Goal: Information Seeking & Learning: Compare options

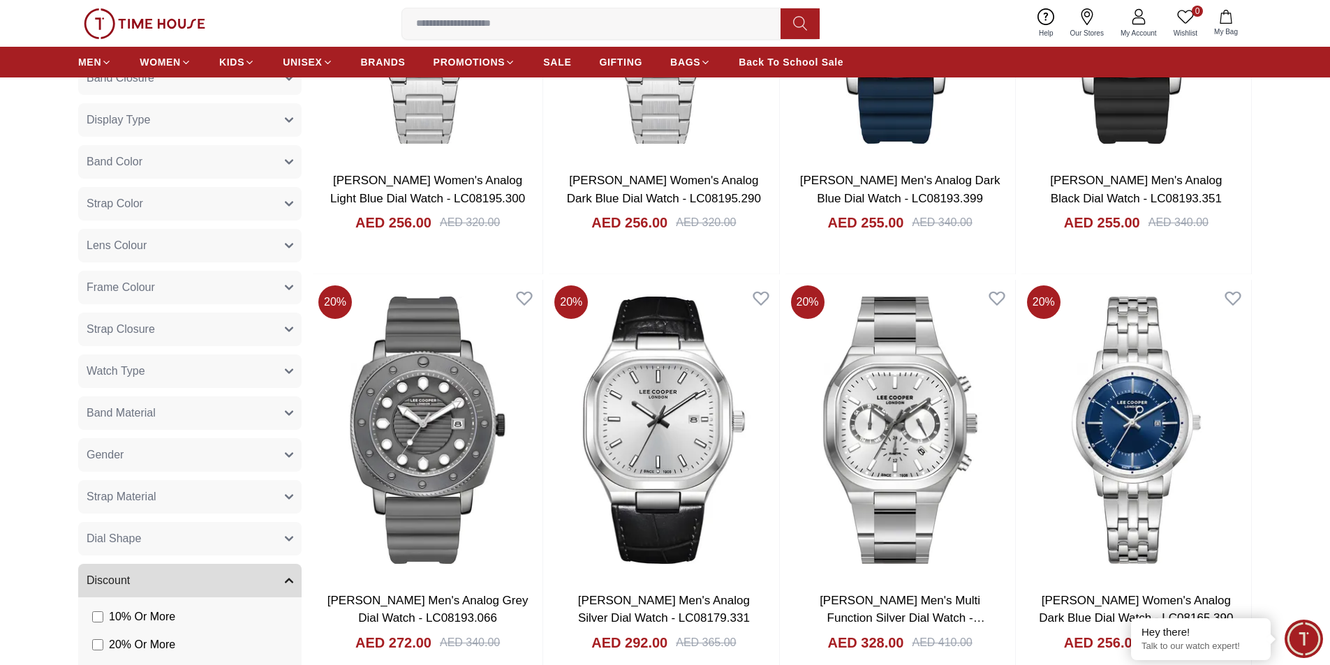
scroll to position [973, 0]
click at [158, 446] on button "Gender" at bounding box center [189, 454] width 223 height 33
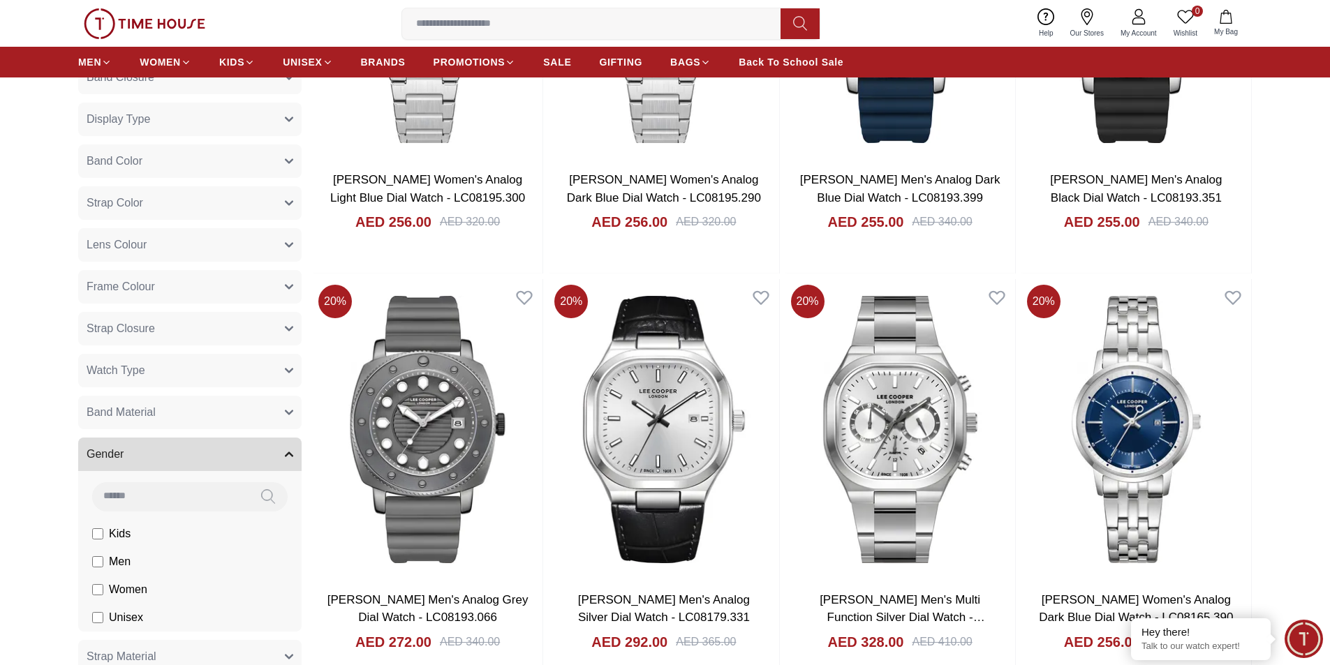
click at [0, 0] on span "Women" at bounding box center [0, 0] width 0 height 0
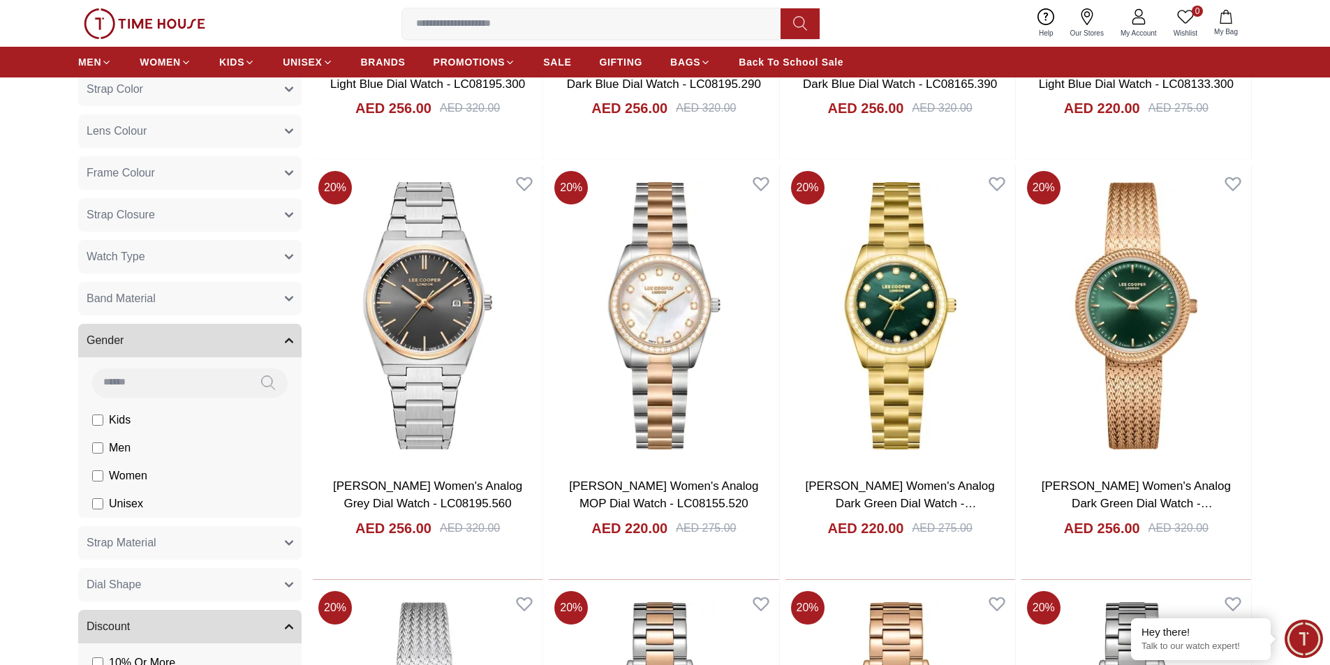
scroll to position [1112, 0]
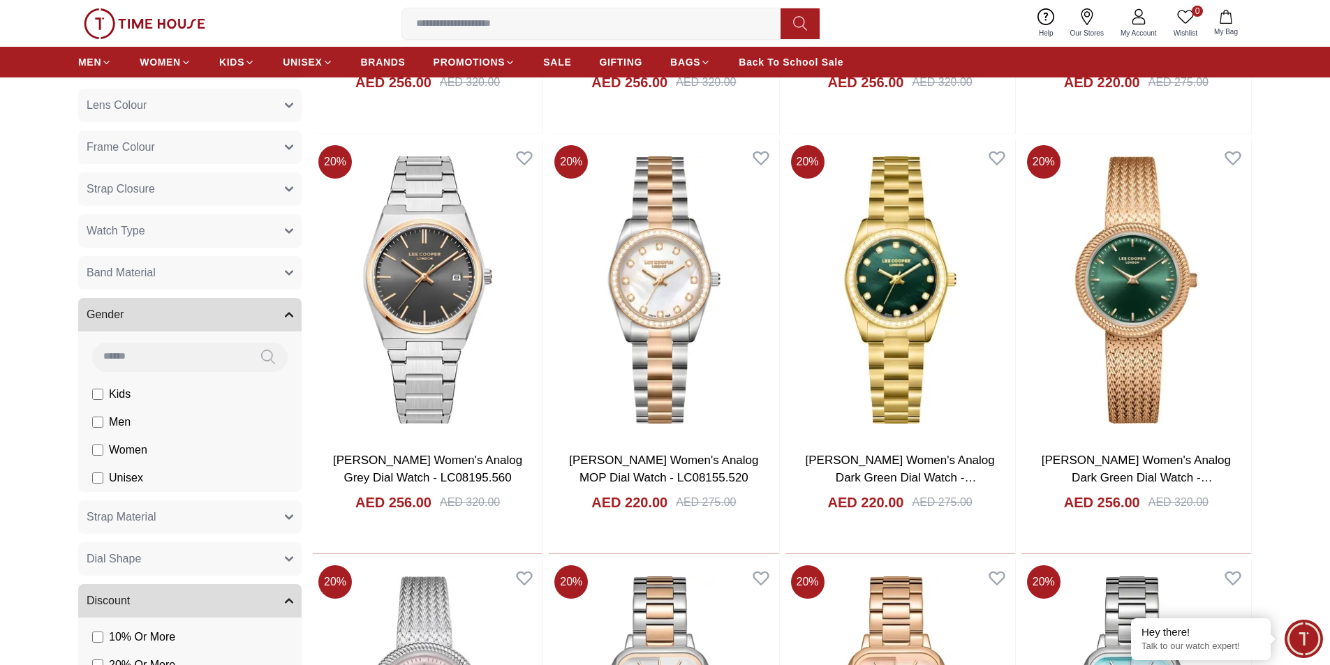
click at [158, 273] on button "Band Material" at bounding box center [189, 272] width 223 height 33
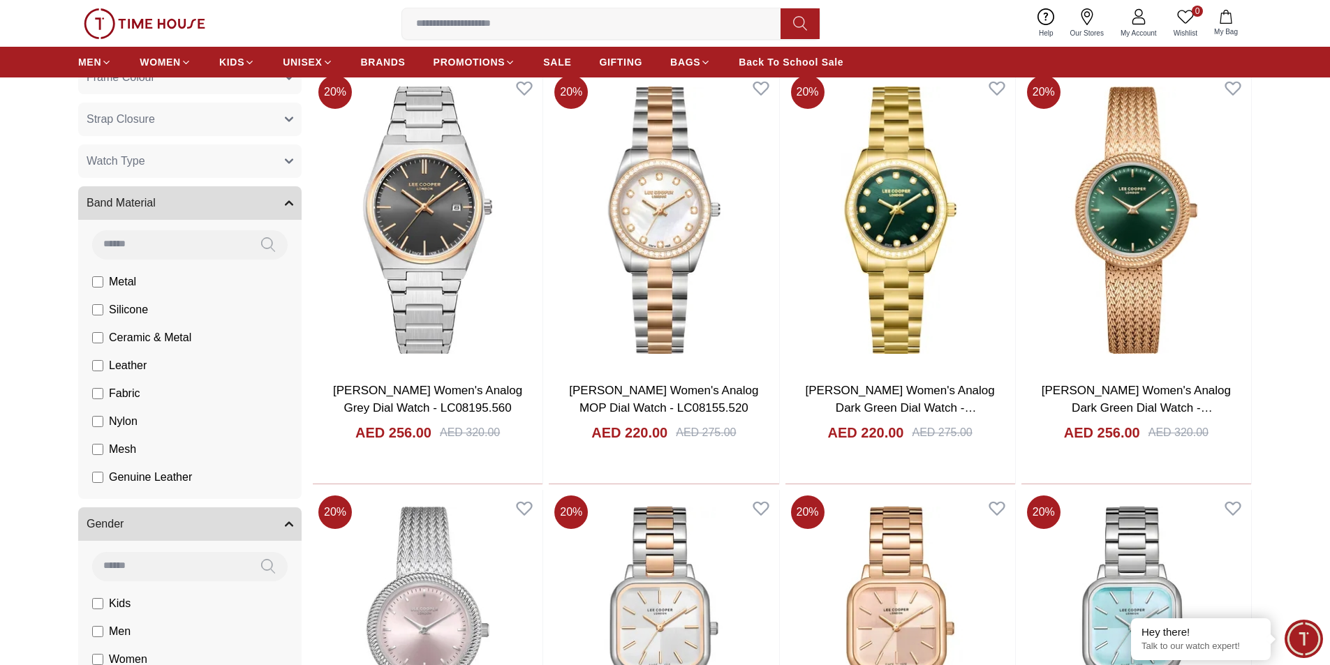
scroll to position [0, 0]
click at [0, 0] on span "Metal" at bounding box center [0, 0] width 0 height 0
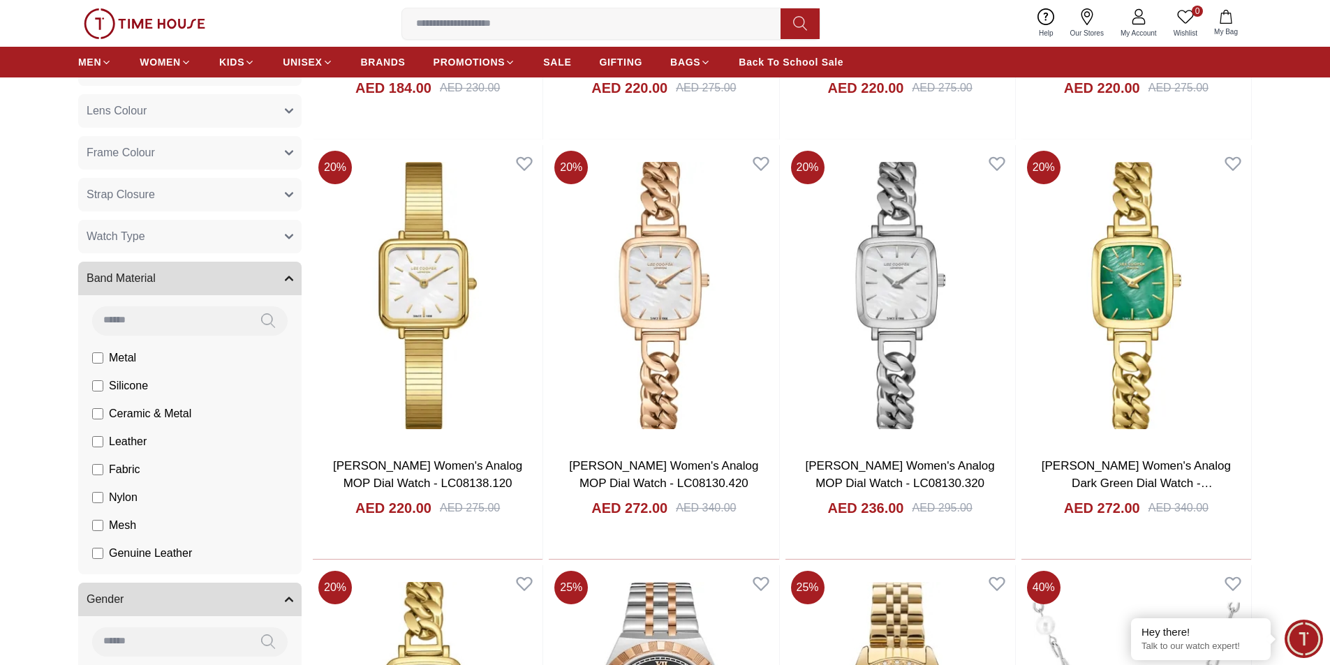
scroll to position [1112, 0]
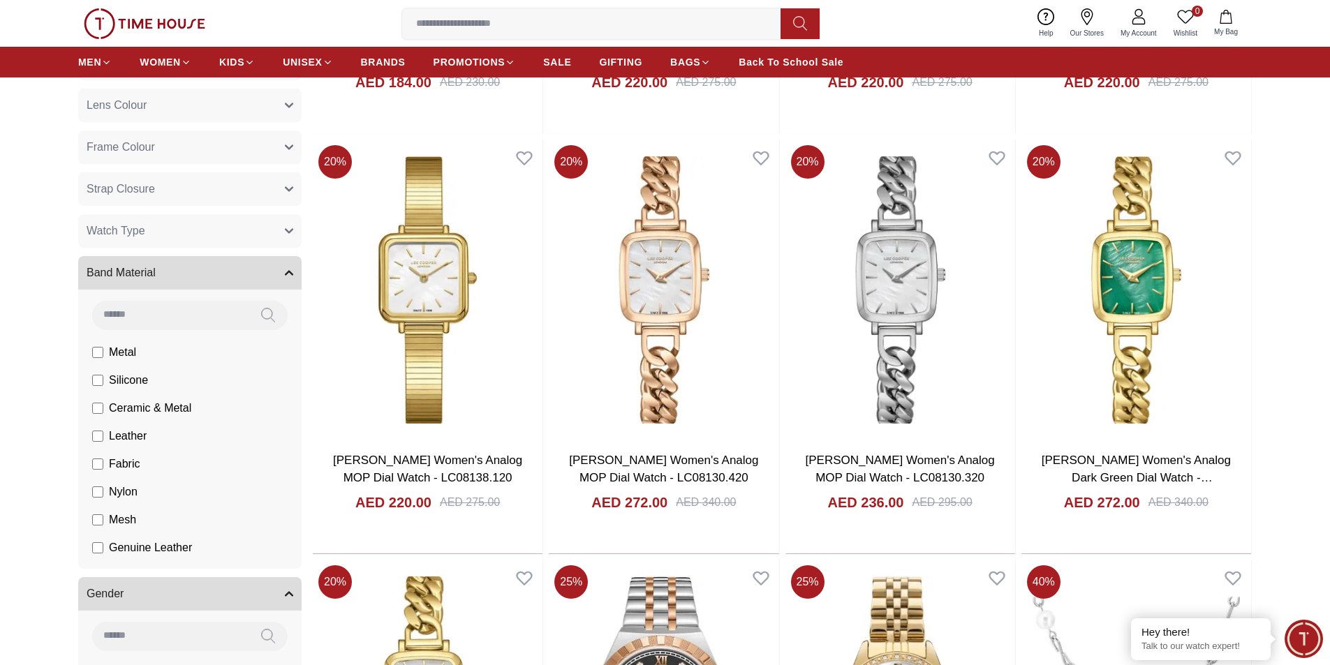
click at [0, 0] on span "Metal" at bounding box center [0, 0] width 0 height 0
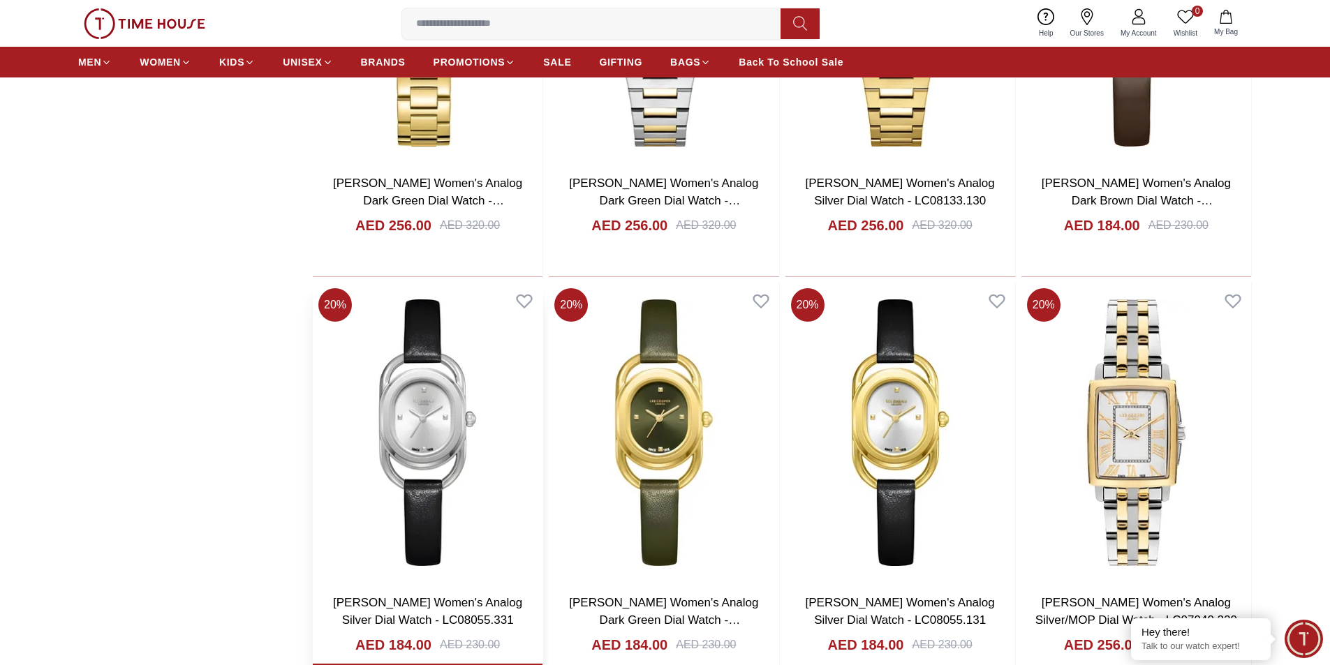
scroll to position [2578, 0]
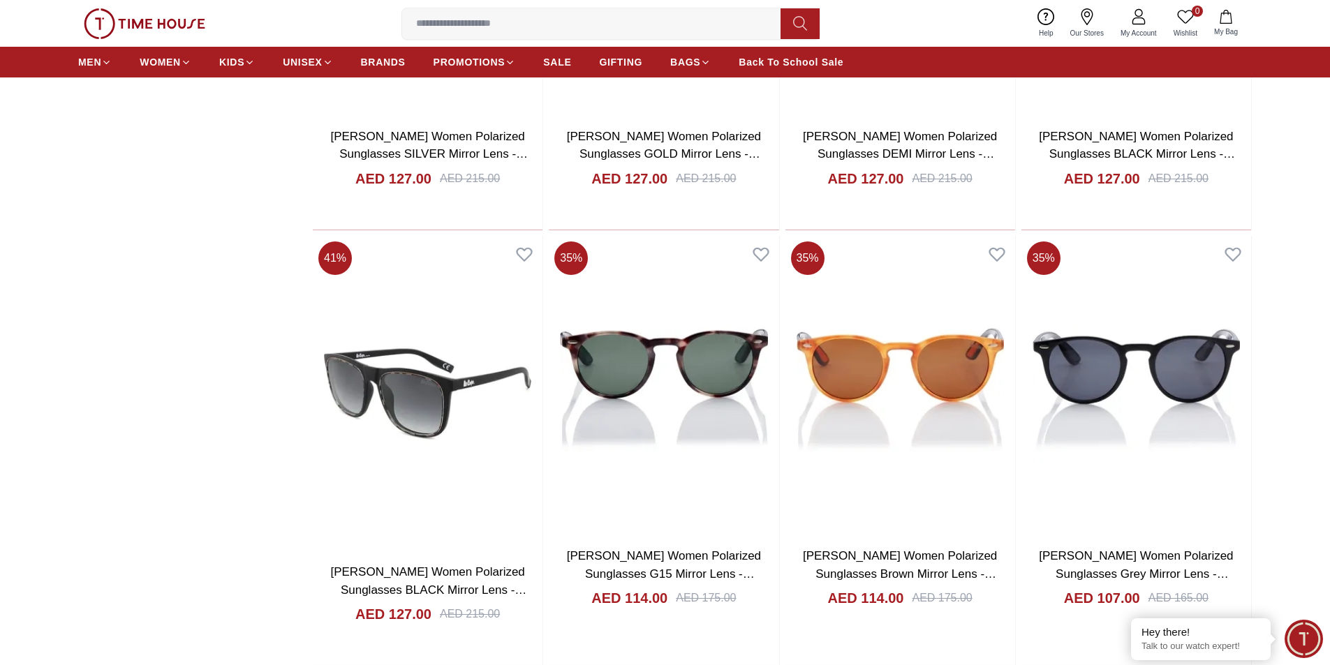
scroll to position [6556, 0]
